Goal: Find specific page/section: Find specific page/section

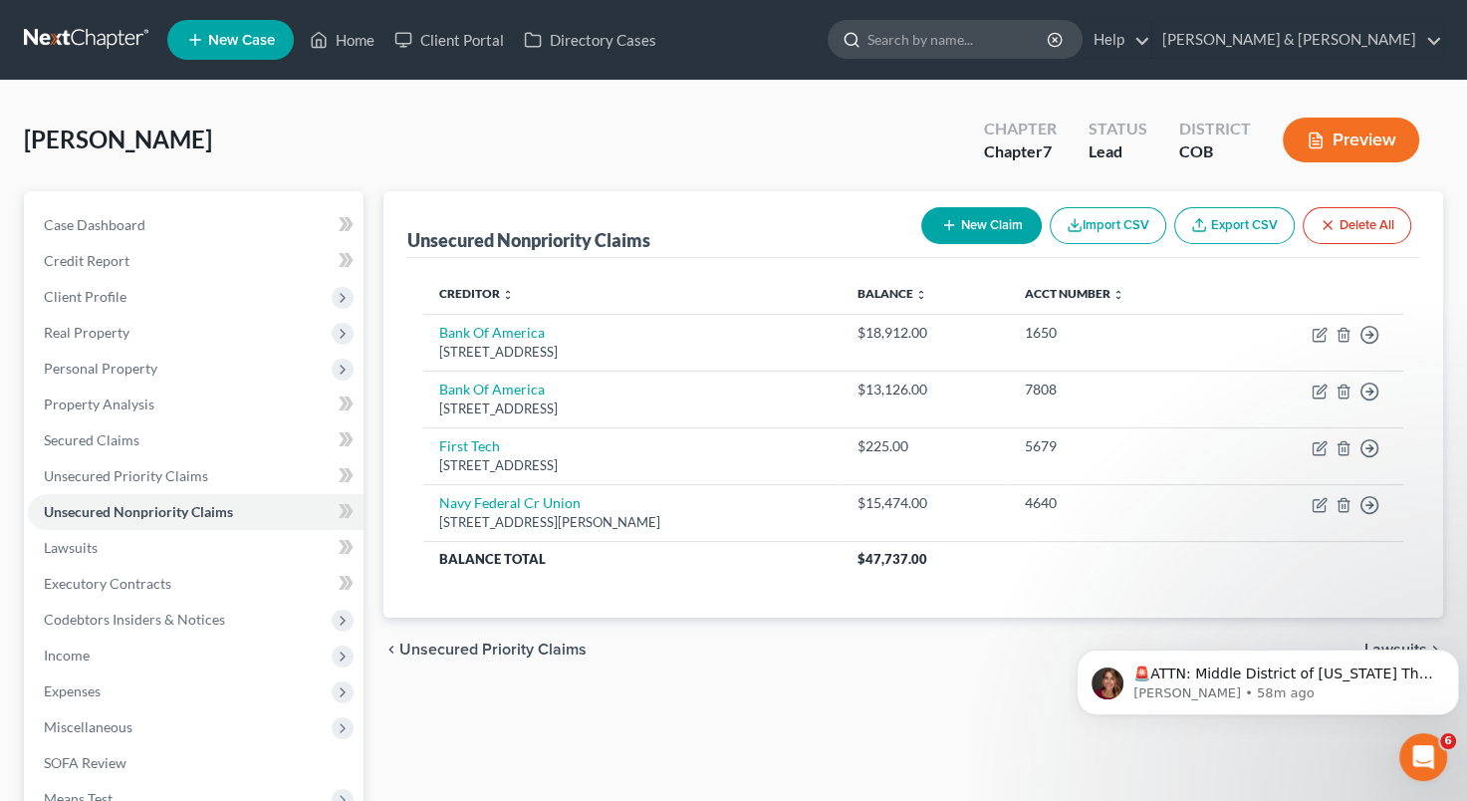
click at [1050, 26] on input "search" at bounding box center [959, 39] width 182 height 37
click at [998, 41] on input "search" at bounding box center [959, 39] width 182 height 37
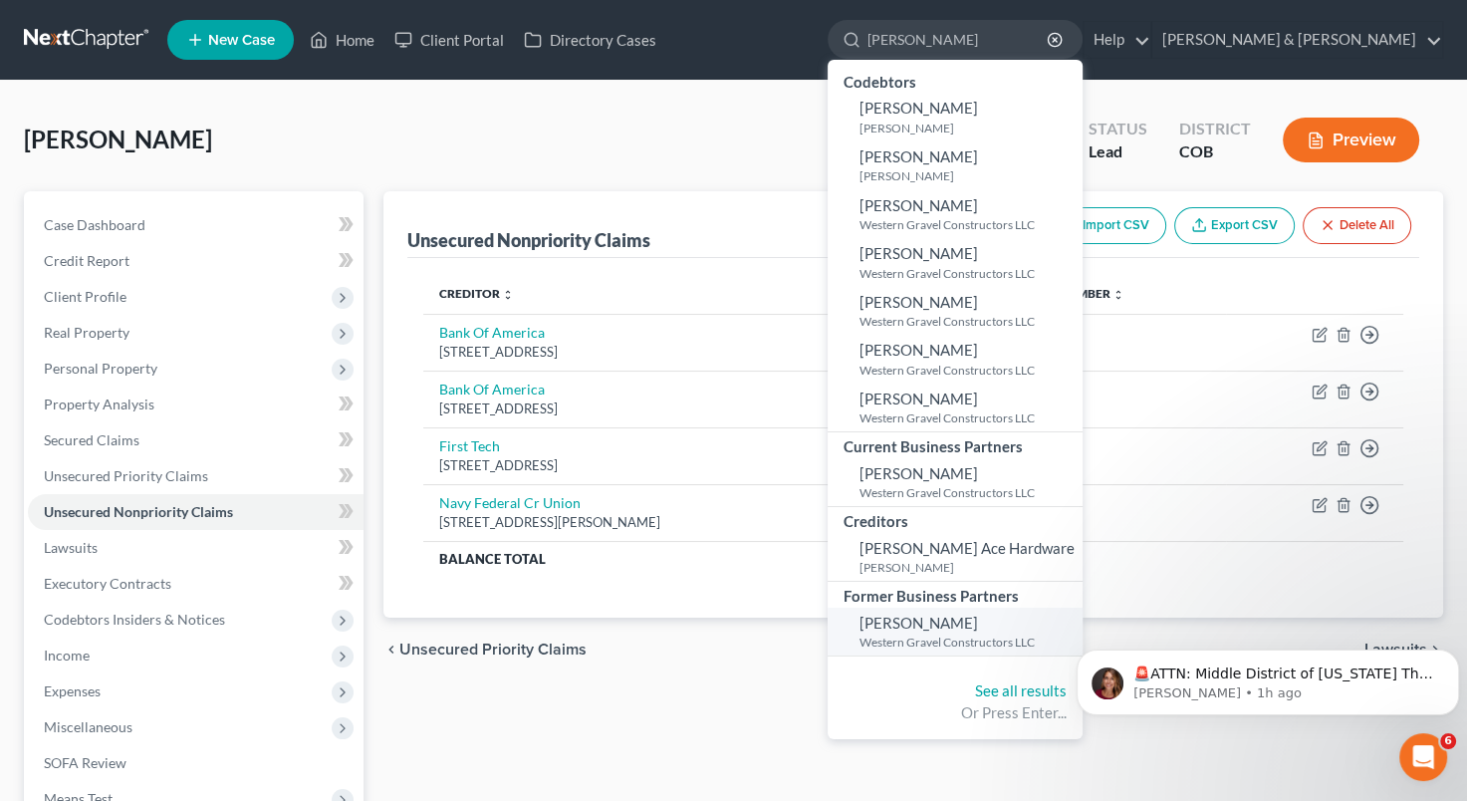
type input "[PERSON_NAME]"
click at [978, 623] on span "[PERSON_NAME]" at bounding box center [919, 623] width 119 height 18
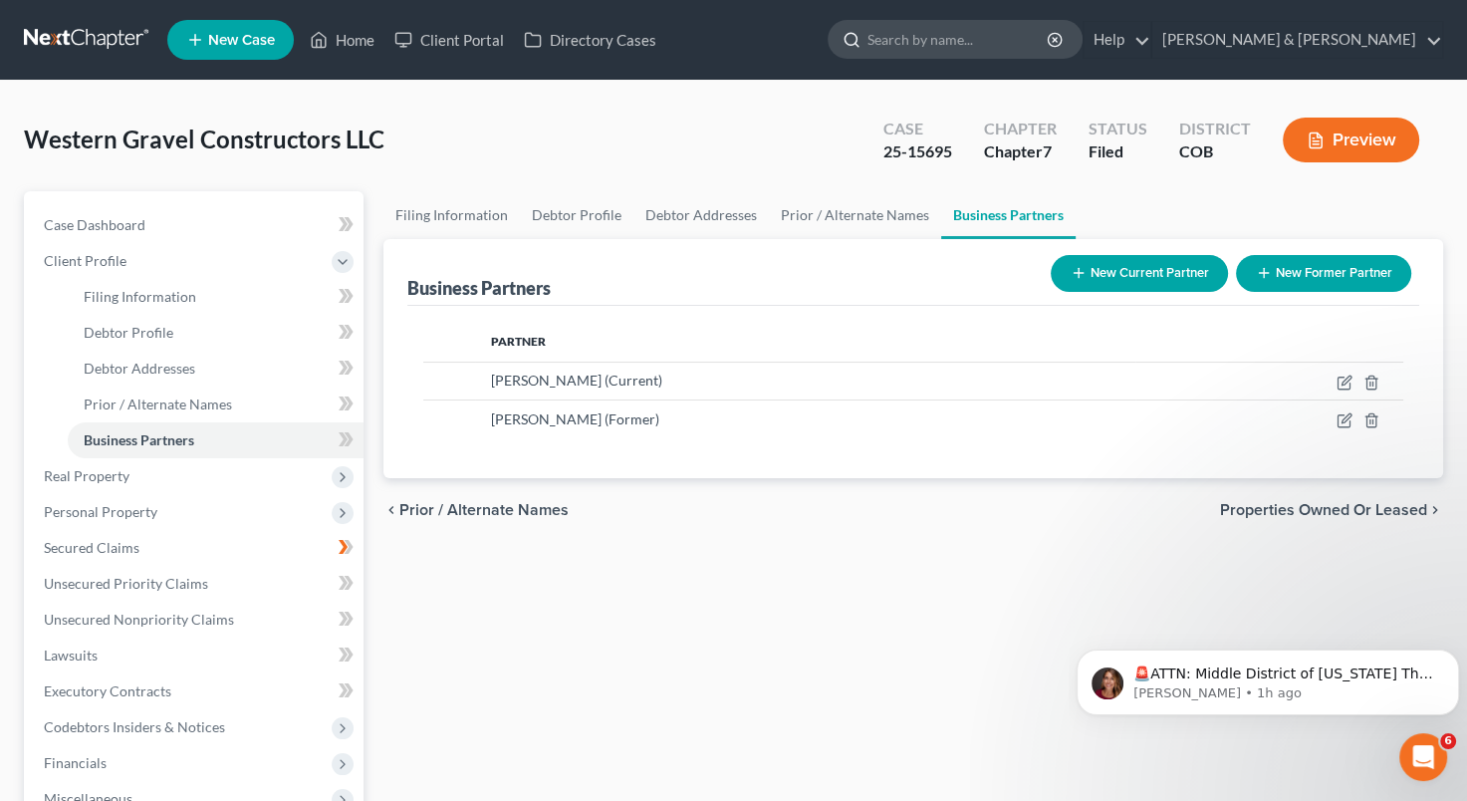
click at [1029, 37] on input "search" at bounding box center [959, 39] width 182 height 37
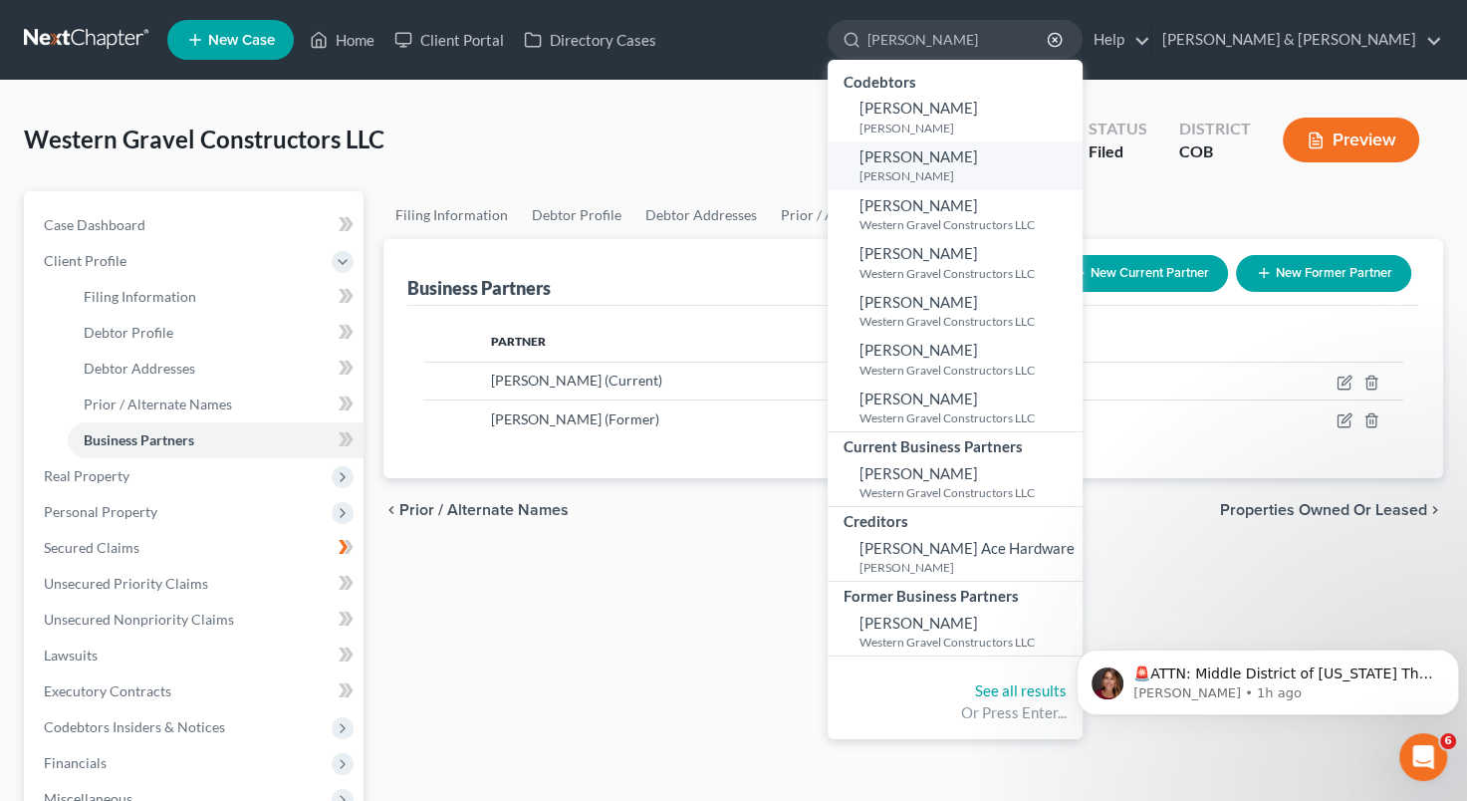
type input "[PERSON_NAME]"
click at [1037, 170] on small "[PERSON_NAME]" at bounding box center [969, 175] width 218 height 17
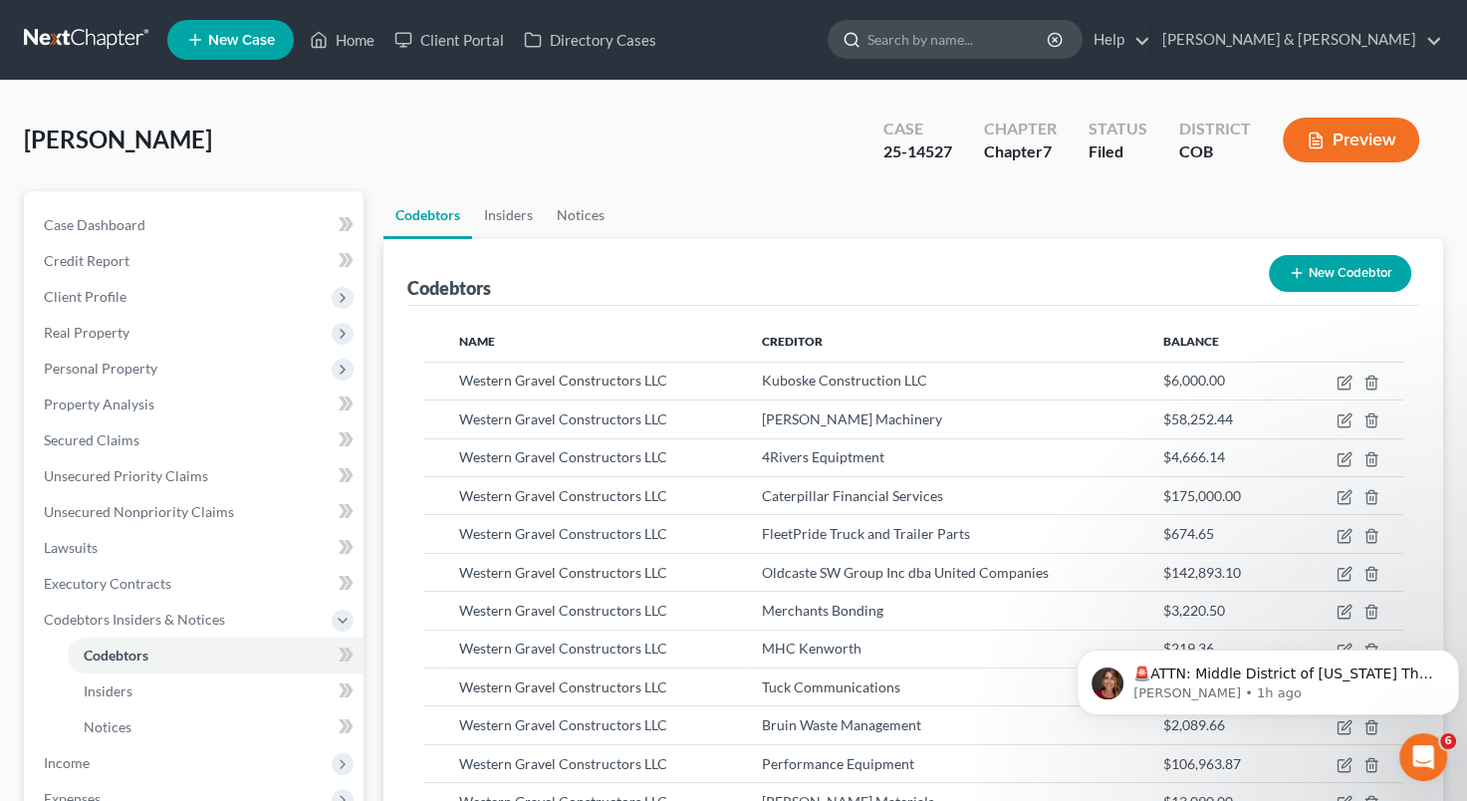
click at [1033, 36] on input "search" at bounding box center [959, 39] width 182 height 37
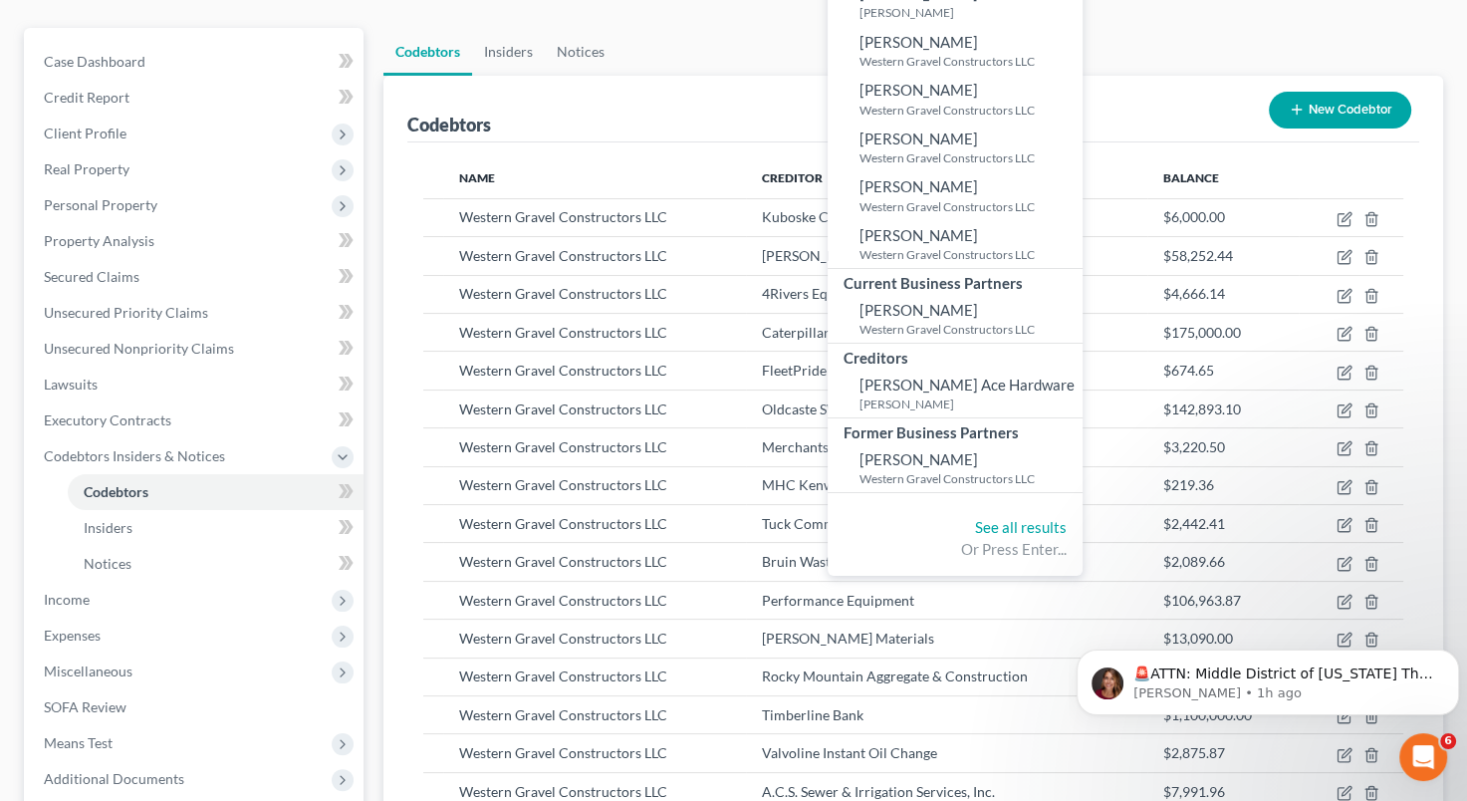
scroll to position [157, 0]
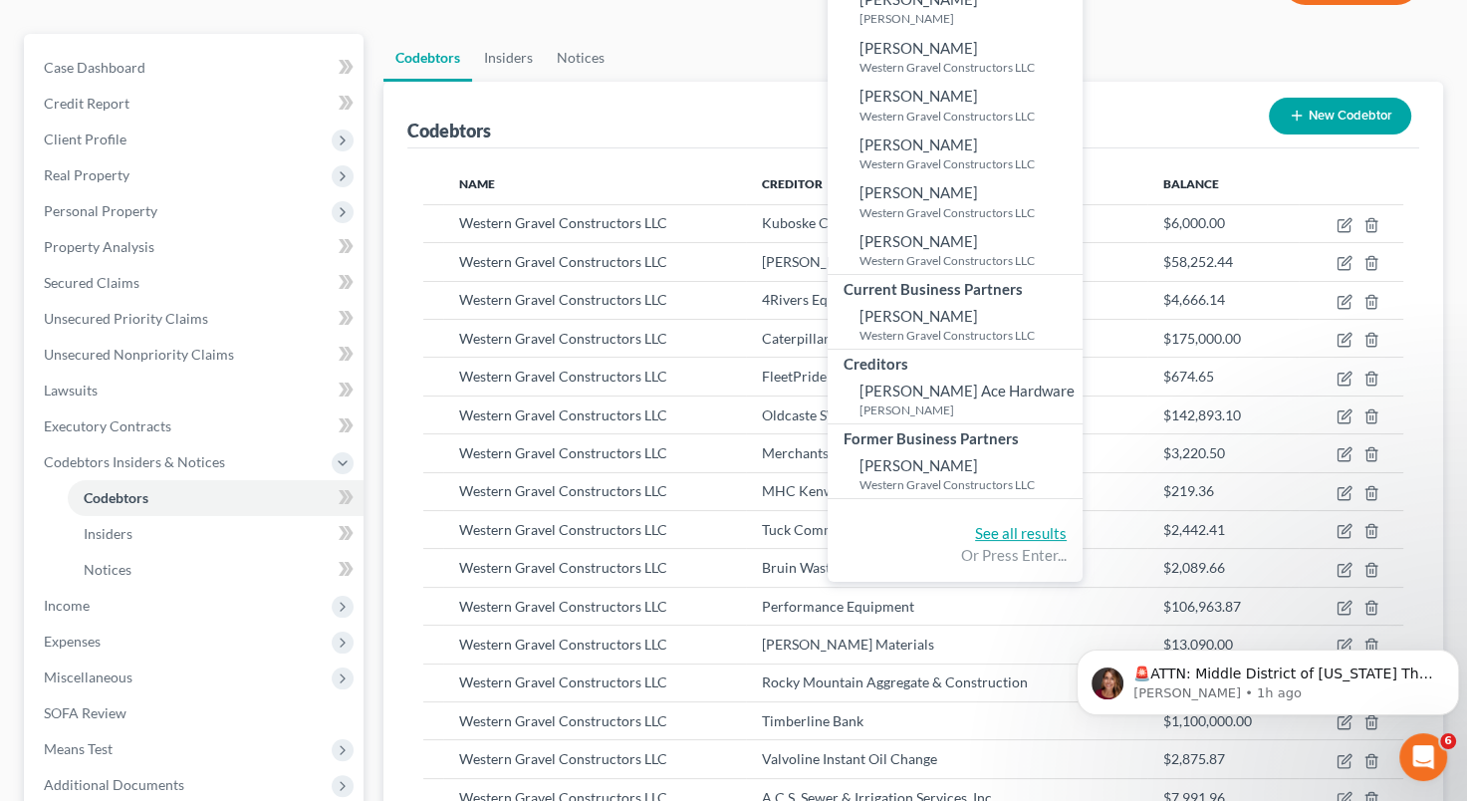
type input "abboot"
click at [1067, 534] on link "See all results" at bounding box center [1021, 533] width 92 height 18
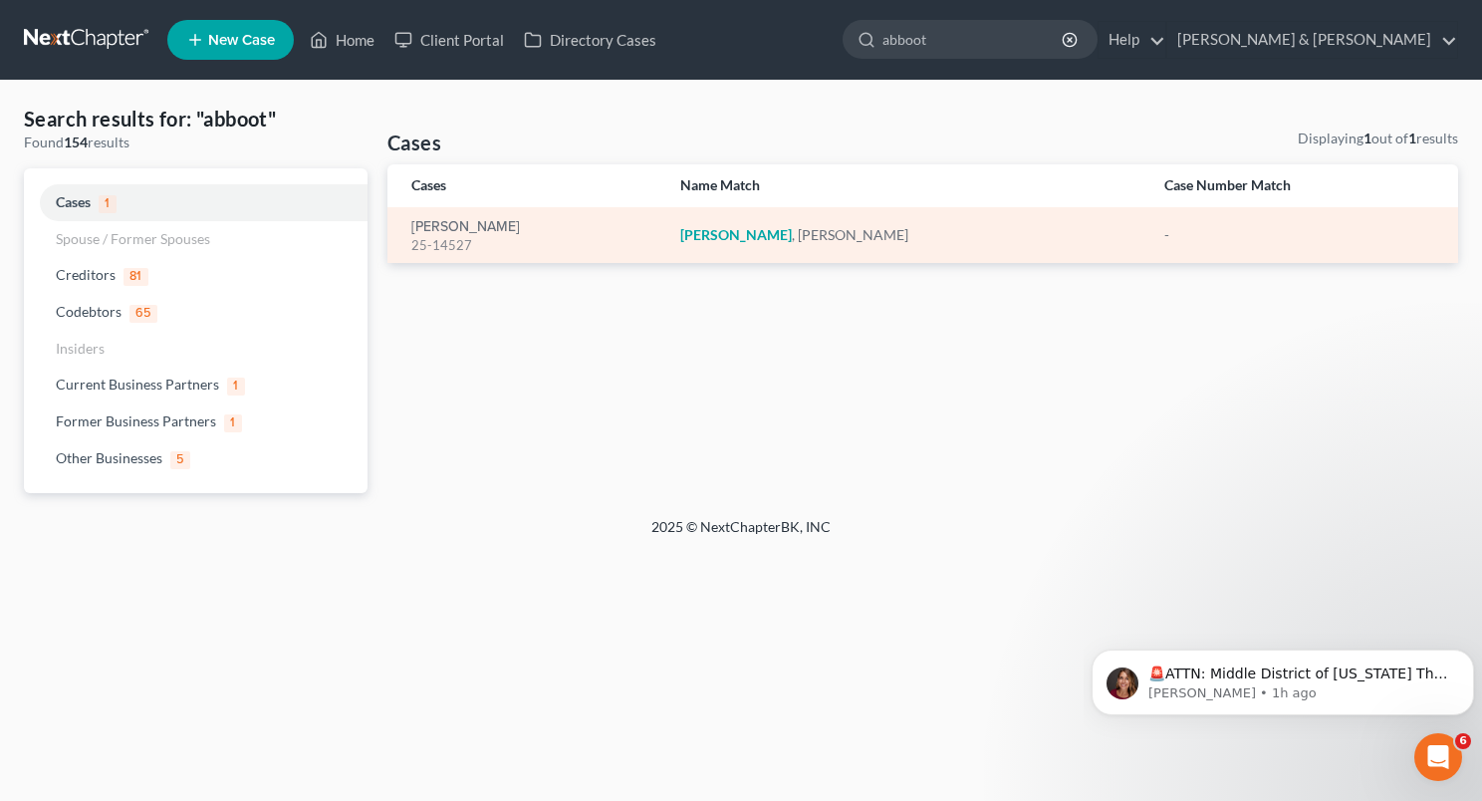
click at [450, 237] on div "25-14527" at bounding box center [529, 245] width 237 height 19
click at [753, 231] on em "[PERSON_NAME]" at bounding box center [736, 234] width 112 height 17
click at [448, 225] on link "[PERSON_NAME]" at bounding box center [465, 227] width 109 height 14
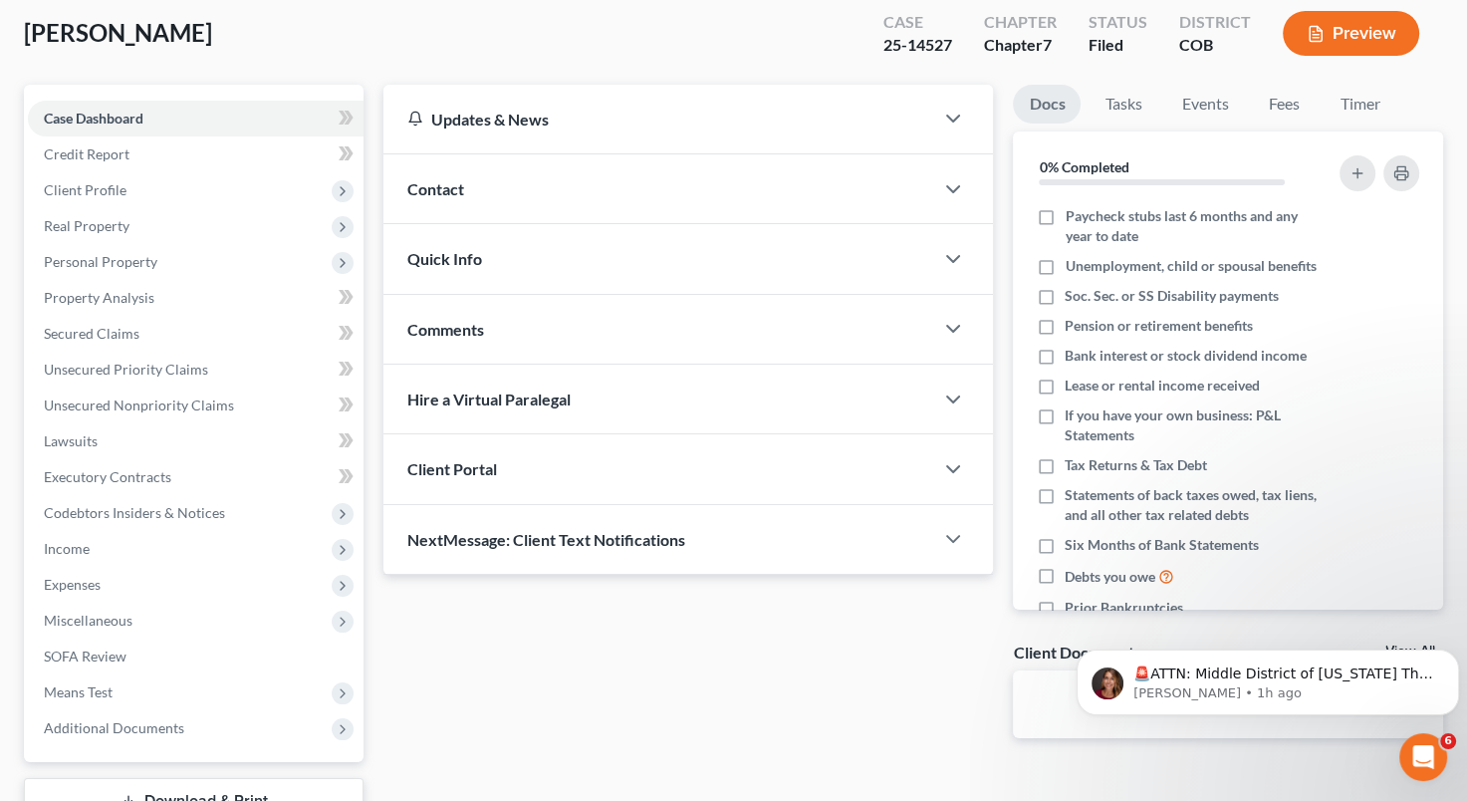
scroll to position [106, 0]
click at [199, 196] on span "Client Profile" at bounding box center [196, 191] width 336 height 36
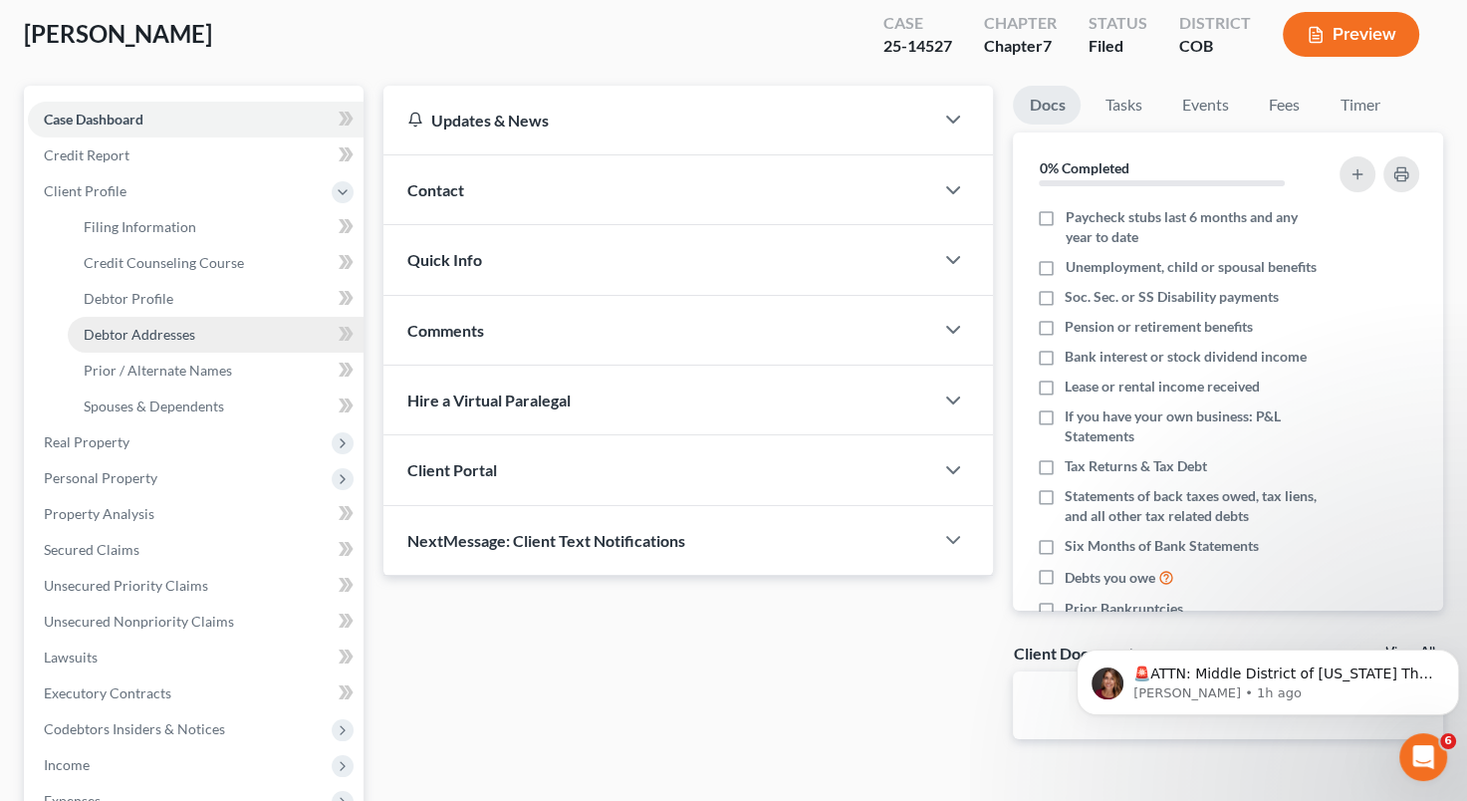
click at [177, 333] on span "Debtor Addresses" at bounding box center [140, 334] width 112 height 17
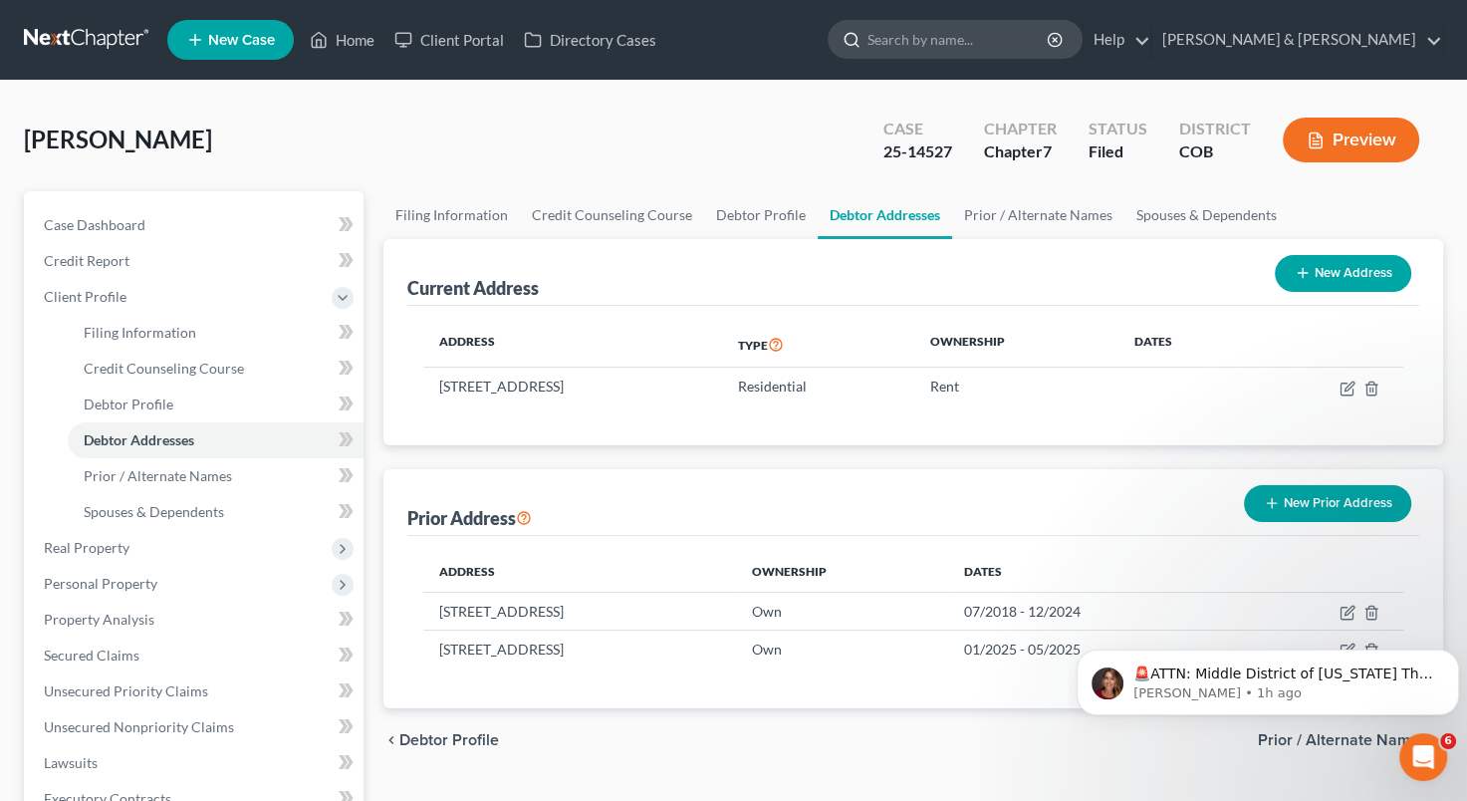
click at [1033, 28] on input "search" at bounding box center [959, 39] width 182 height 37
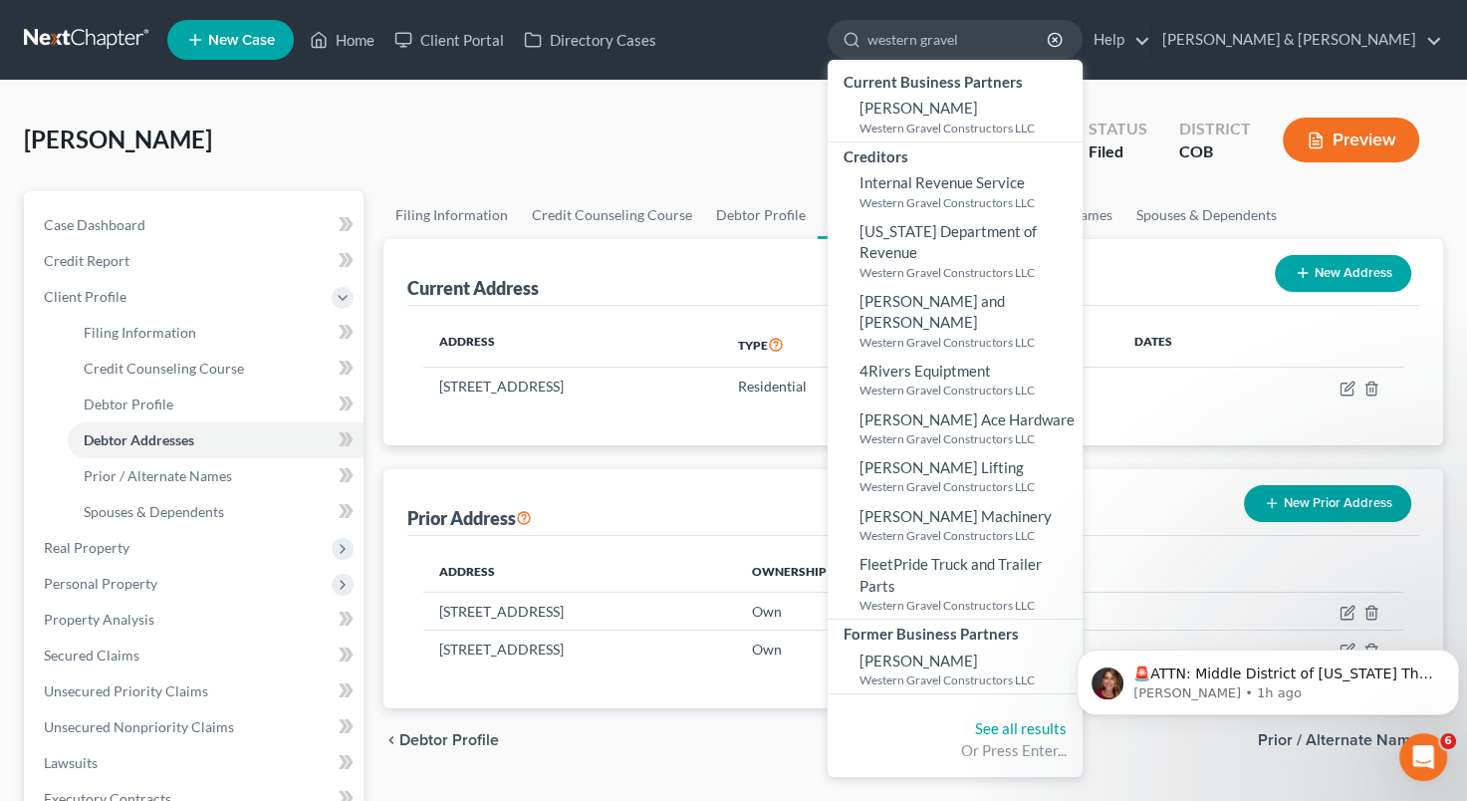
click at [1063, 702] on div "See all results Or Press Enter..." at bounding box center [955, 739] width 255 height 75
click at [1050, 34] on input "western gravel" at bounding box center [959, 39] width 182 height 37
type input "w"
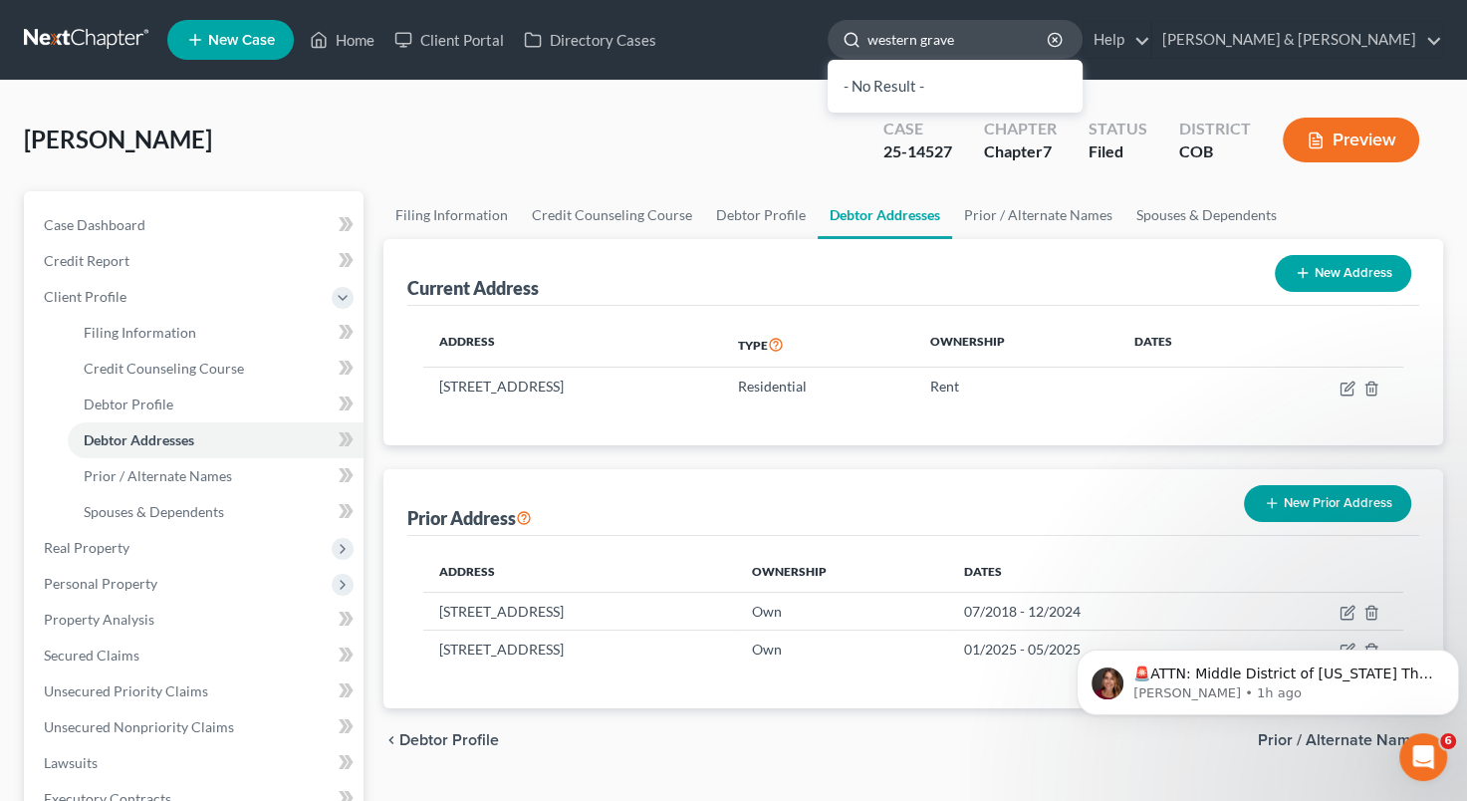
type input "western gravel"
click at [1050, 40] on input "western gravel" at bounding box center [959, 39] width 182 height 37
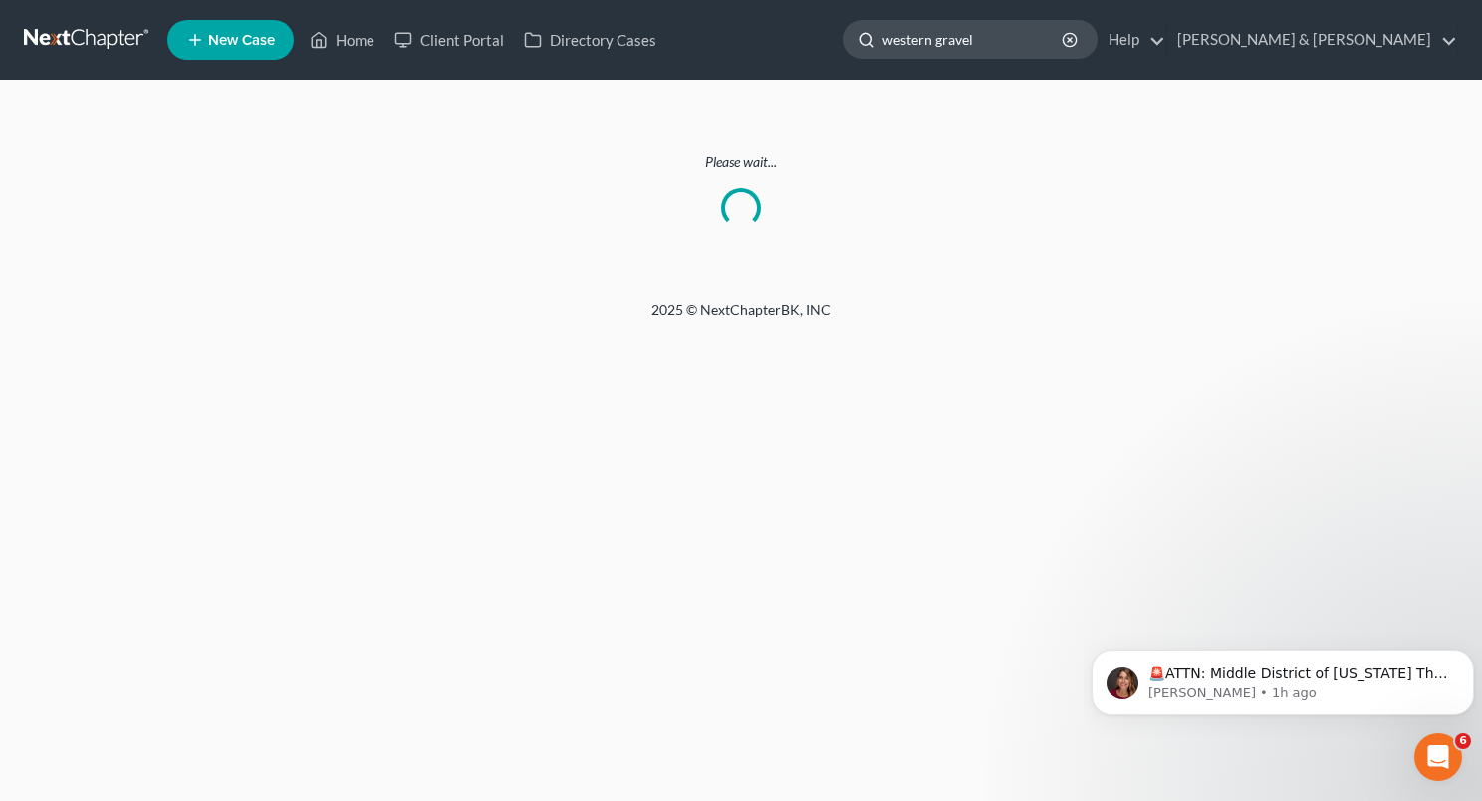
click at [1065, 40] on input "western gravel" at bounding box center [974, 39] width 182 height 37
type input "w"
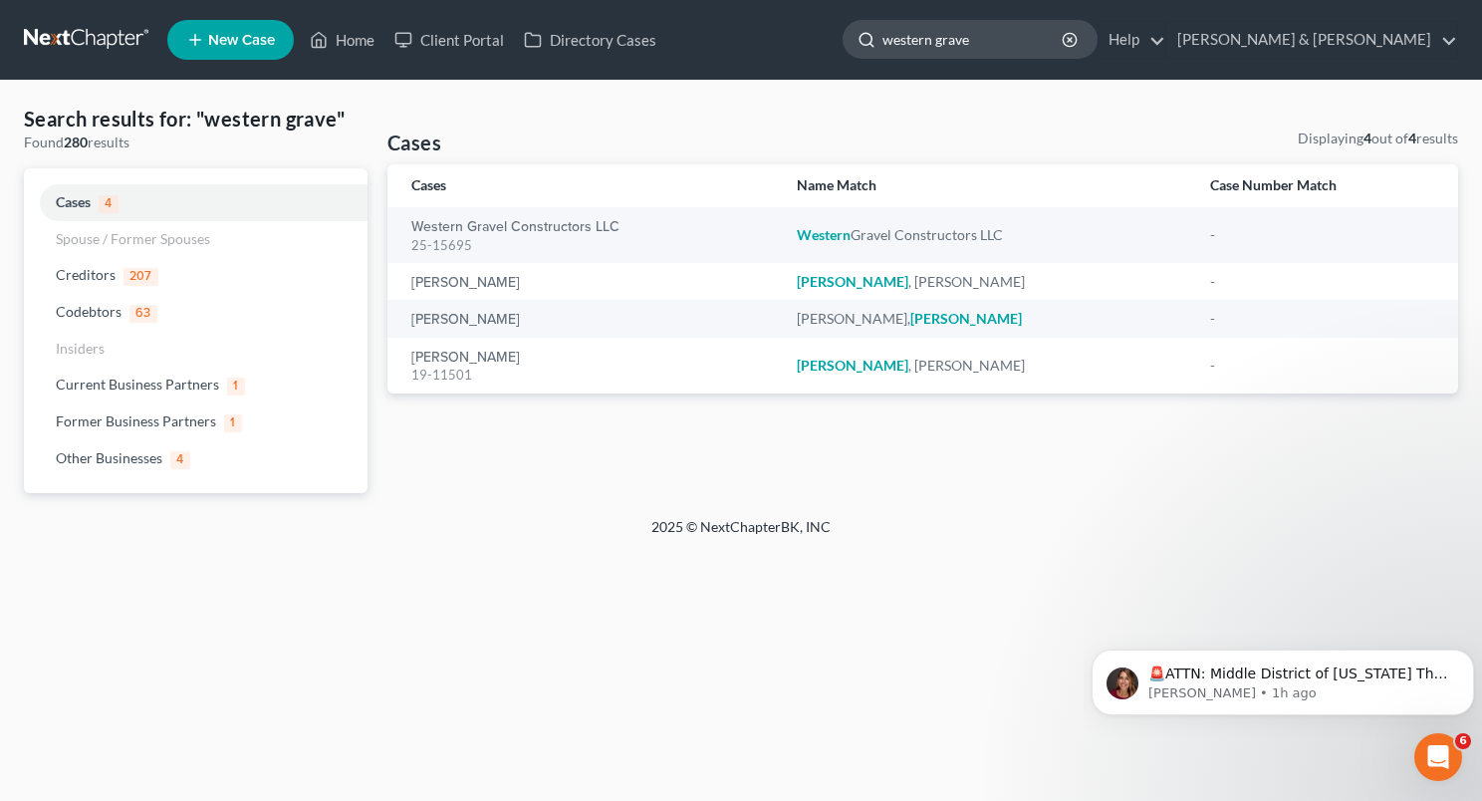
type input "western gravel"
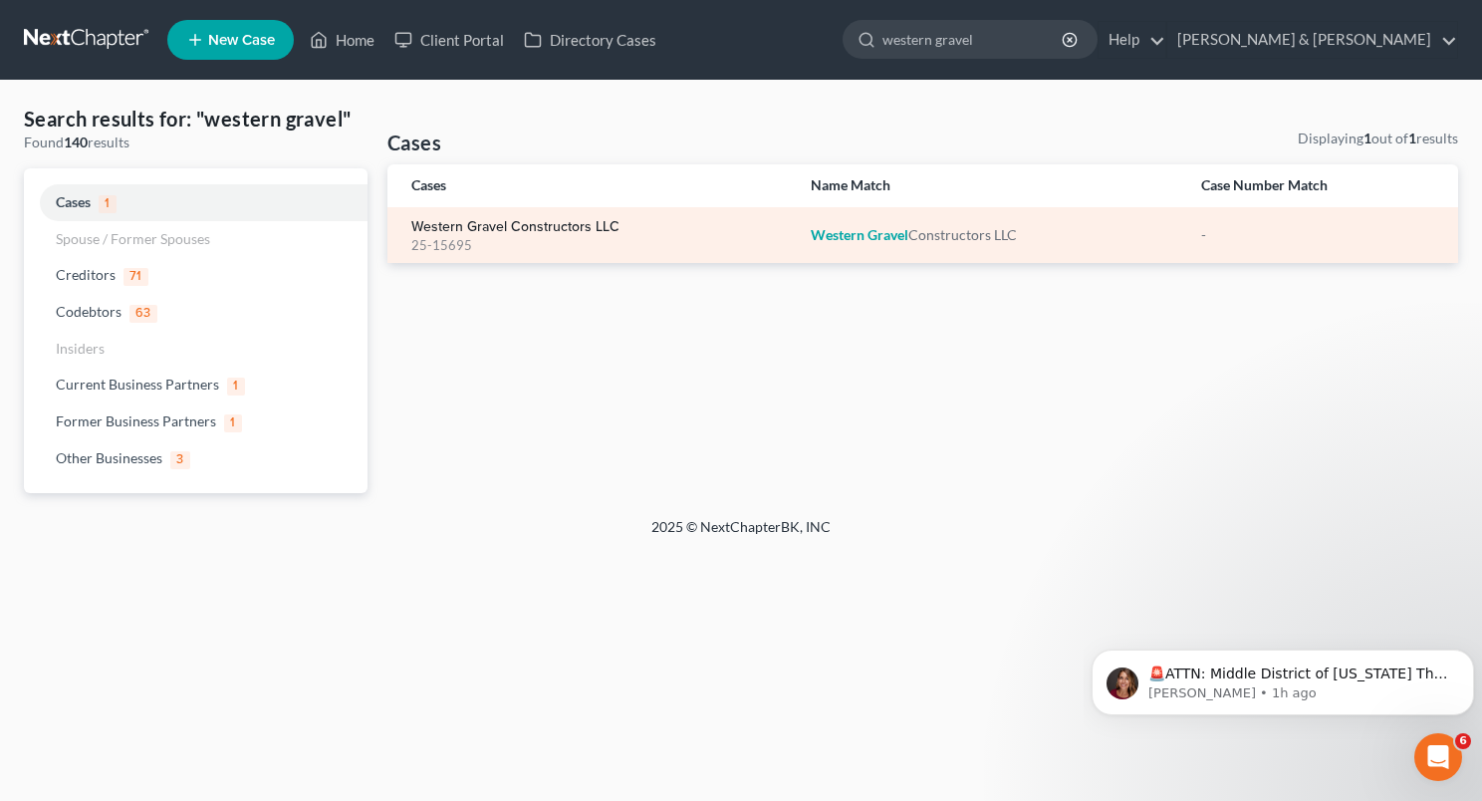
click at [514, 220] on link "Western Gravel Constructors LLC" at bounding box center [515, 227] width 208 height 14
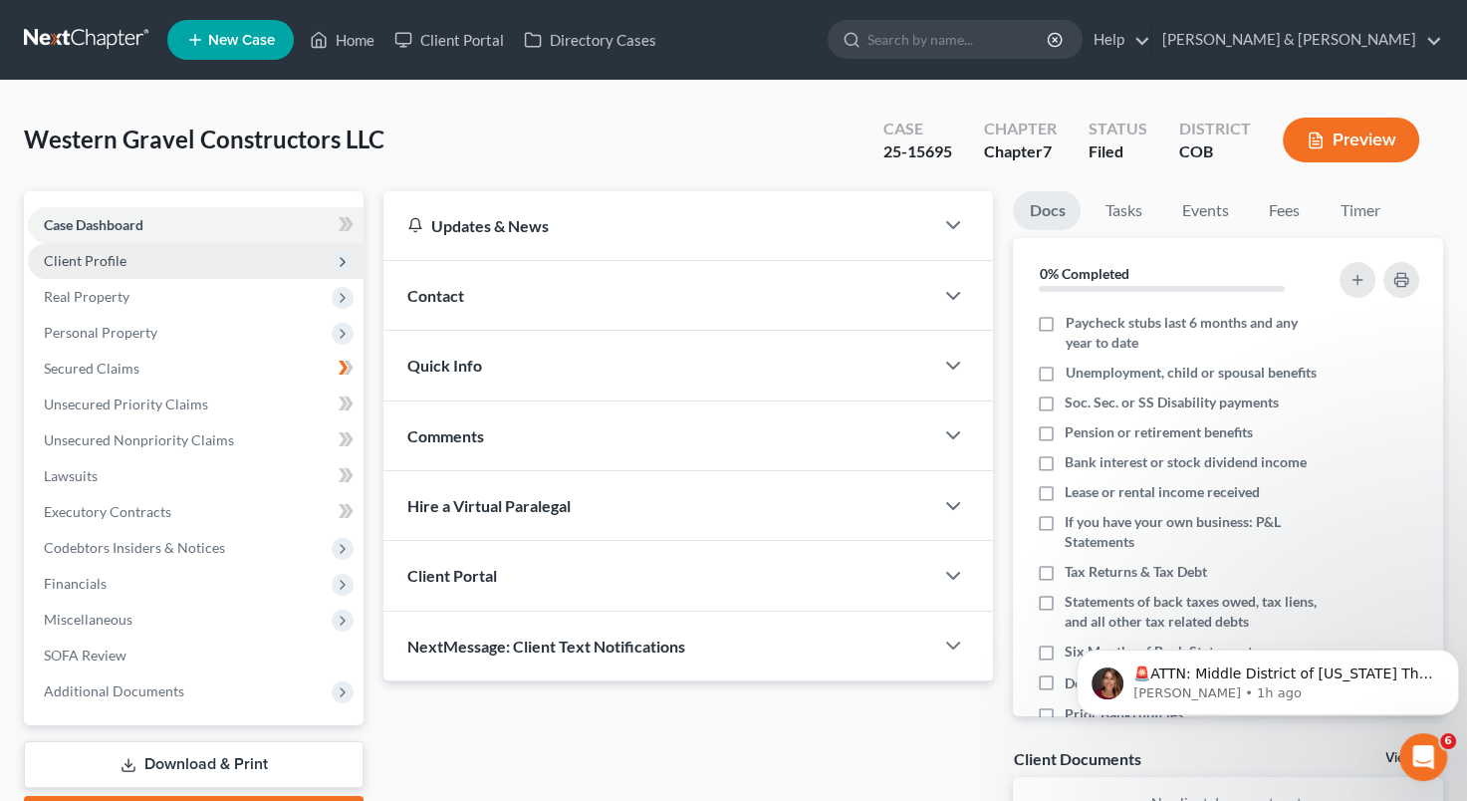
click at [156, 263] on span "Client Profile" at bounding box center [196, 261] width 336 height 36
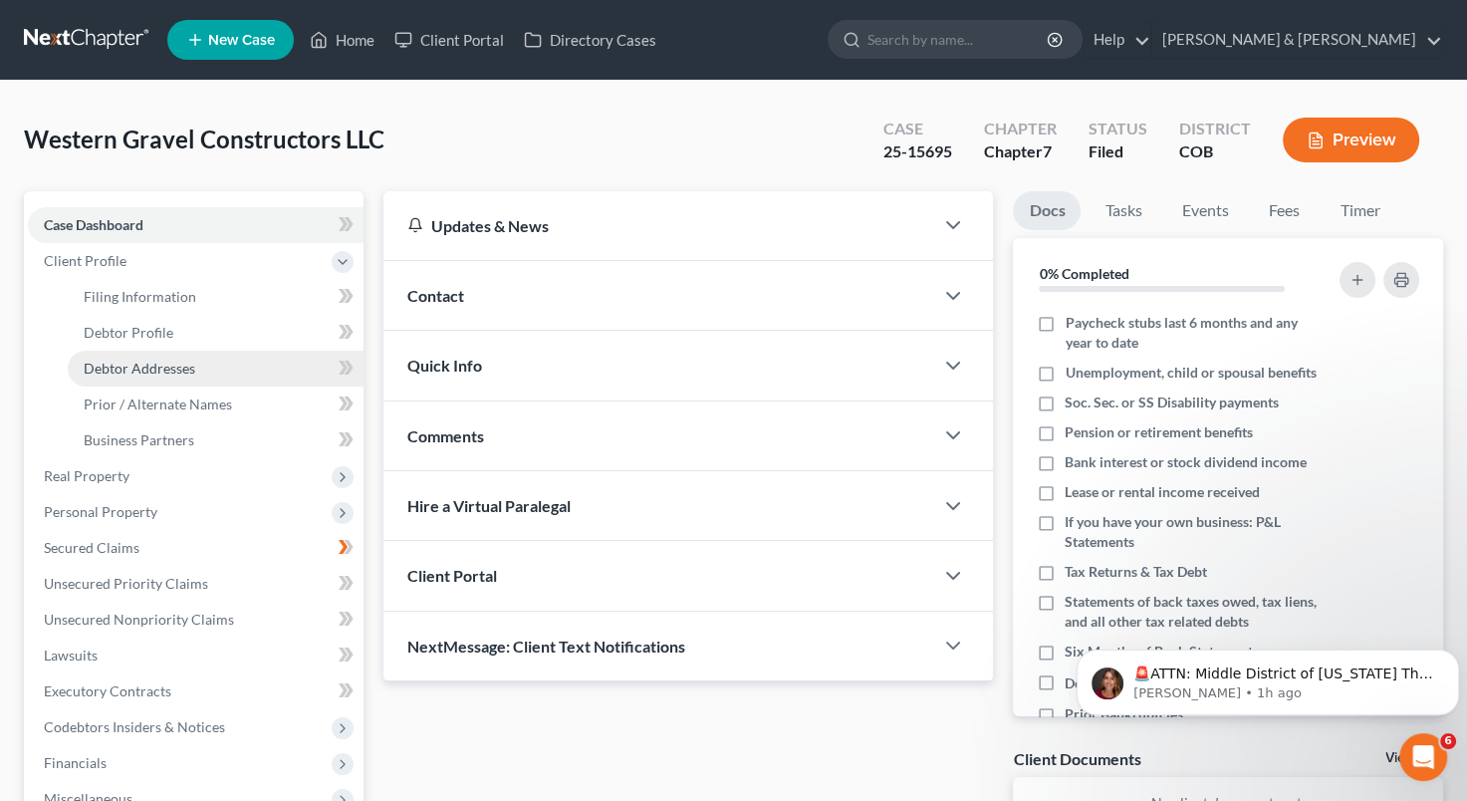
click at [161, 375] on span "Debtor Addresses" at bounding box center [140, 368] width 112 height 17
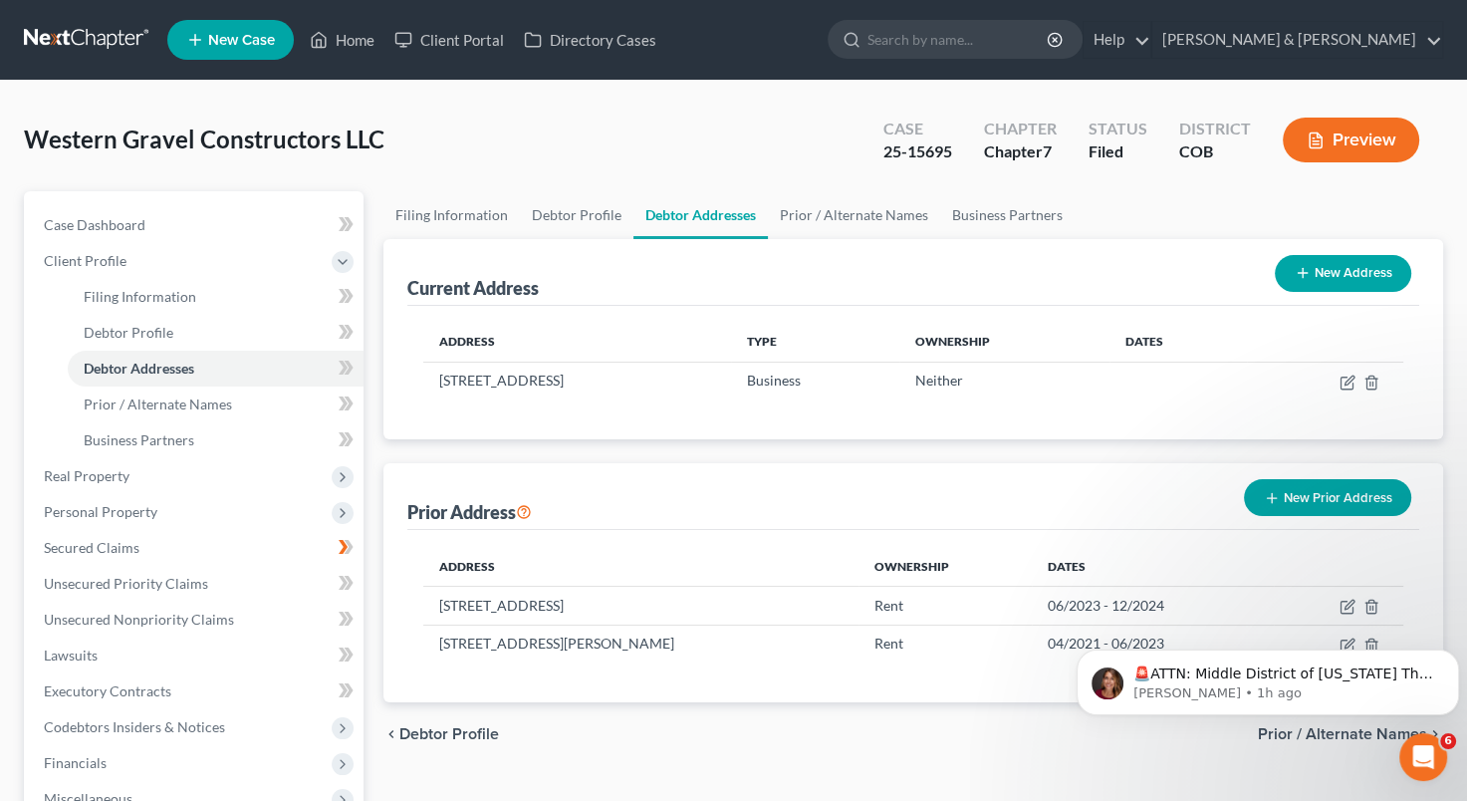
click at [598, 112] on div "Western Gravel Constructors LLC Upgraded Case 25-15695 Chapter Chapter 7 Status…" at bounding box center [734, 148] width 1420 height 87
